Goal: Information Seeking & Learning: Learn about a topic

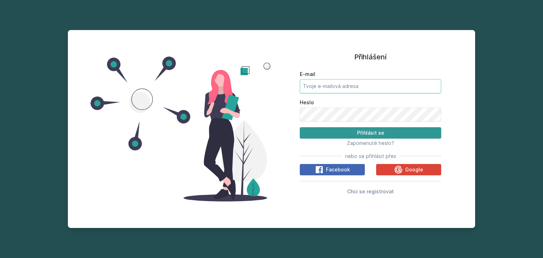
type input "[EMAIL_ADDRESS][DOMAIN_NAME]"
click at [332, 134] on button "Přihlásit se" at bounding box center [370, 132] width 141 height 11
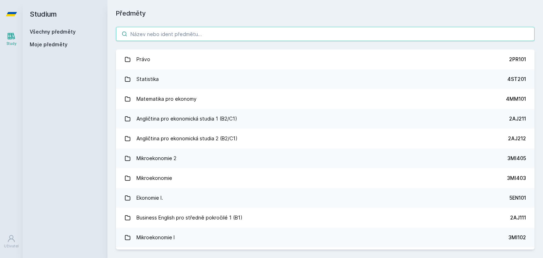
click at [181, 33] on input "search" at bounding box center [325, 34] width 418 height 14
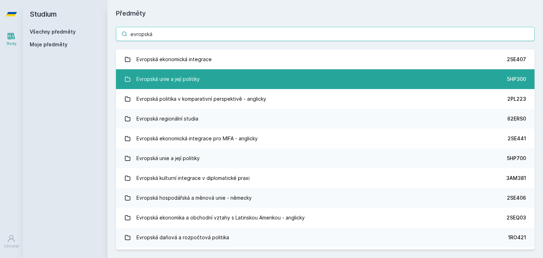
type input "evropská"
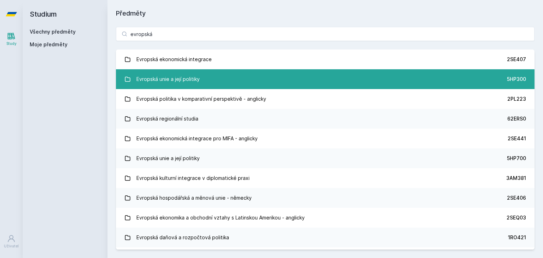
click at [255, 84] on link "Evropská unie a její politiky 5HP300" at bounding box center [325, 79] width 418 height 20
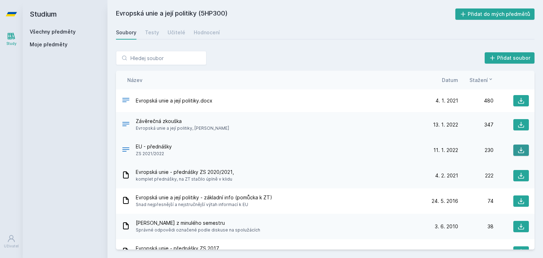
click at [523, 151] on button at bounding box center [521, 150] width 16 height 11
